Goal: Check status: Check status

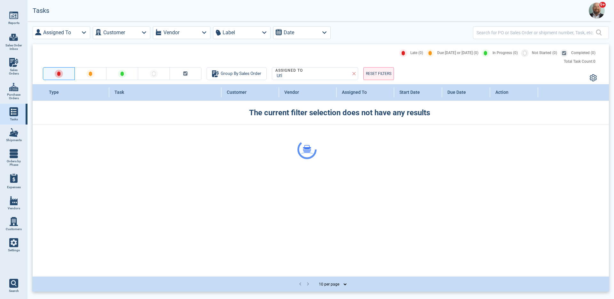
click at [8, 68] on span "Sales Orders" at bounding box center [13, 71] width 17 height 7
select select "50"
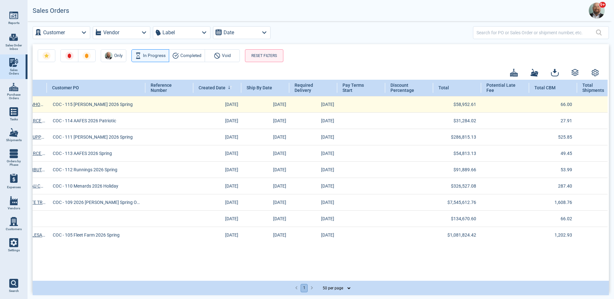
scroll to position [0, 473]
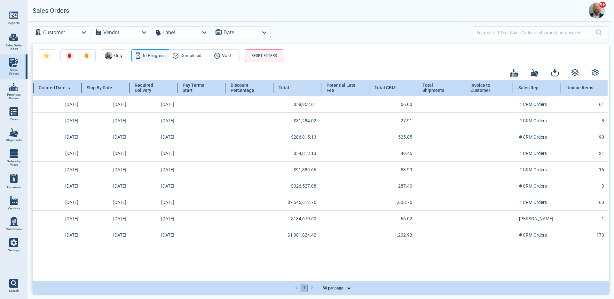
click at [299, 90] on div "Total" at bounding box center [297, 88] width 48 height 16
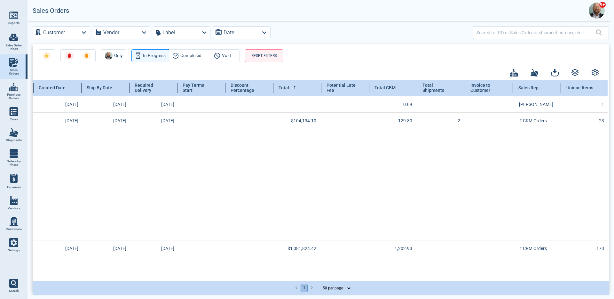
click at [302, 89] on div "Total" at bounding box center [297, 88] width 48 height 16
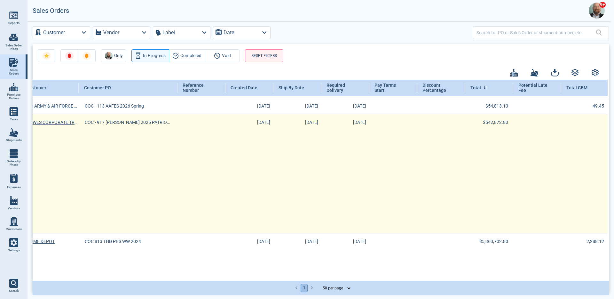
scroll to position [112, 0]
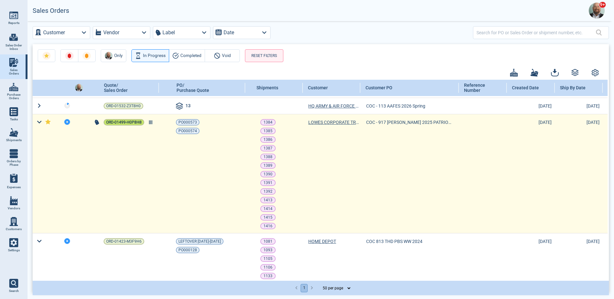
click at [134, 123] on span "ORD-01499-H0P8H8" at bounding box center [123, 122] width 35 height 6
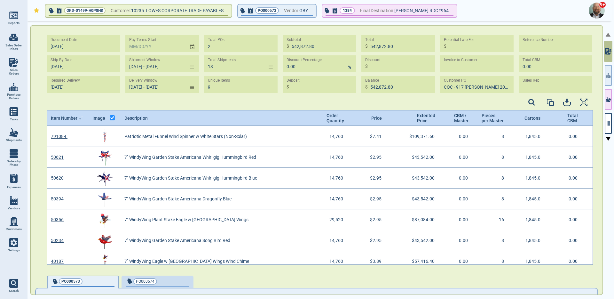
type input "[DATE] - [DATE]"
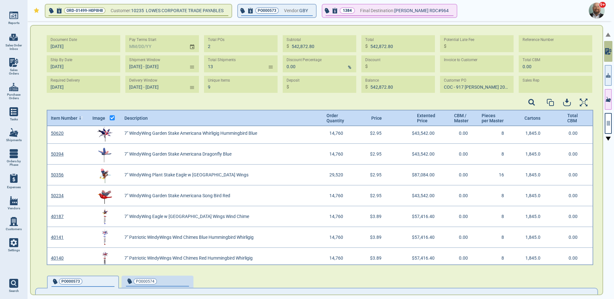
scroll to position [49, 0]
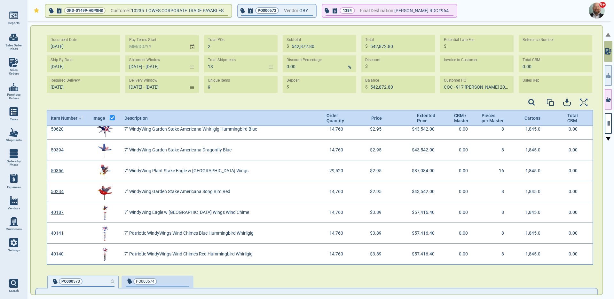
click at [105, 278] on div "button" at bounding box center [103, 281] width 21 height 7
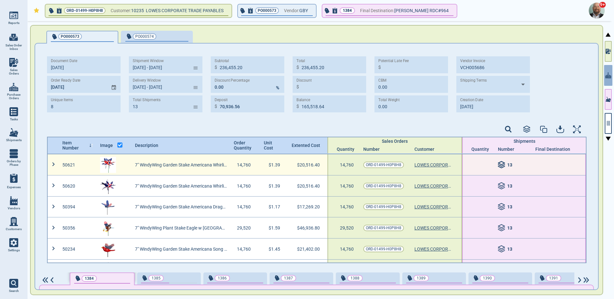
click at [498, 165] on icon at bounding box center [501, 165] width 6 height 2
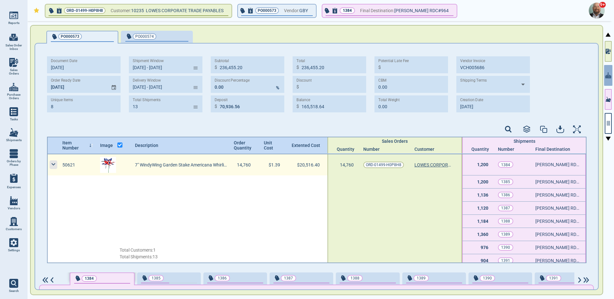
click at [54, 162] on icon at bounding box center [54, 164] width 8 height 8
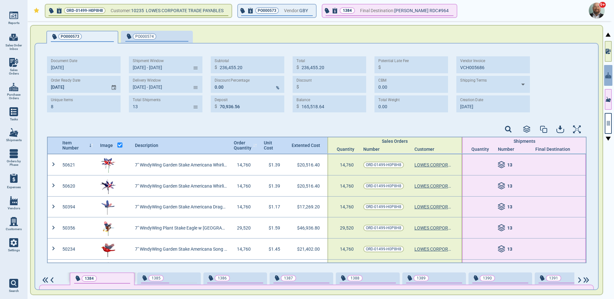
click at [240, 144] on span "Order Quantity" at bounding box center [243, 145] width 18 height 10
click at [440, 129] on div at bounding box center [316, 129] width 539 height 13
click at [608, 49] on icon "button" at bounding box center [607, 51] width 3 height 5
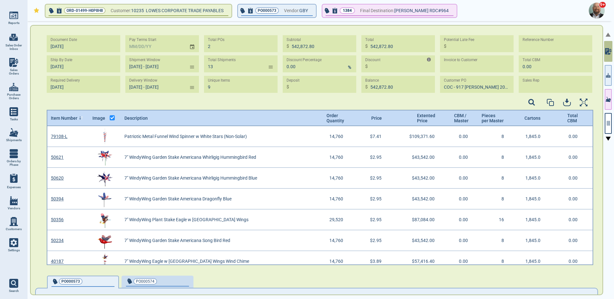
scroll to position [137, 545]
